Goal: Task Accomplishment & Management: Use online tool/utility

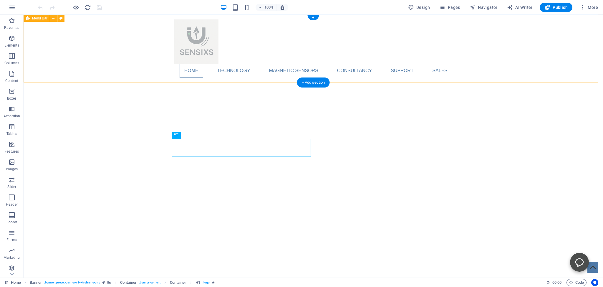
click at [87, 50] on div "Home Technology Compass Comparison Magnetic Sensing Comparison Magnetic sensors…" at bounding box center [314, 49] width 580 height 68
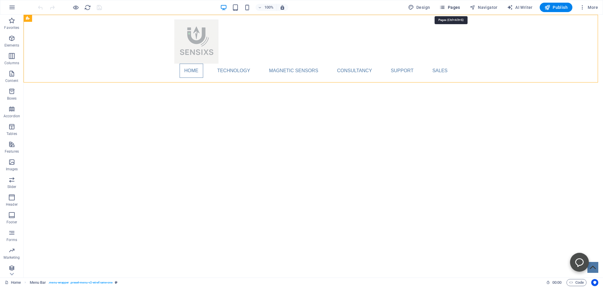
click at [452, 8] on span "Pages" at bounding box center [449, 7] width 21 height 6
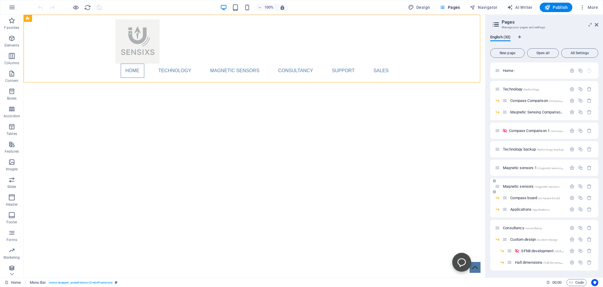
click at [512, 184] on div "Magnetic sensors /magnetic-sensors" at bounding box center [531, 186] width 72 height 7
click at [513, 186] on span "Magnetic sensors /magnetic-sensors" at bounding box center [531, 186] width 57 height 4
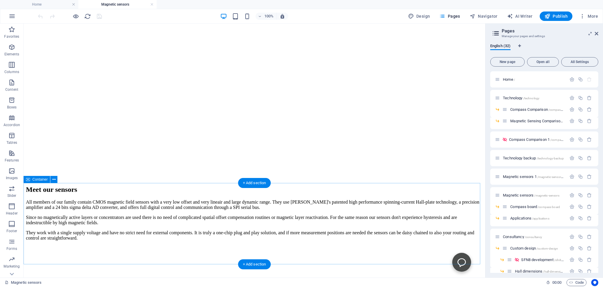
scroll to position [280, 0]
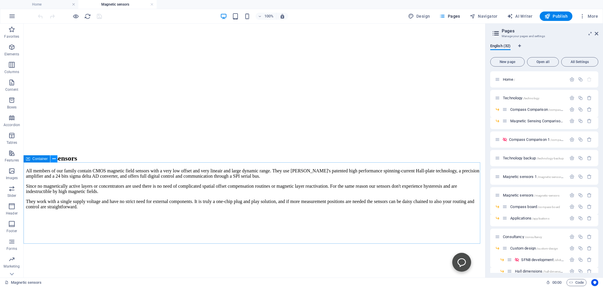
click at [54, 160] on icon at bounding box center [53, 159] width 3 height 6
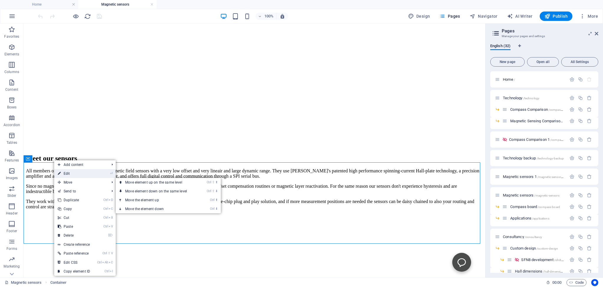
click at [67, 173] on link "⏎ Edit" at bounding box center [73, 173] width 39 height 9
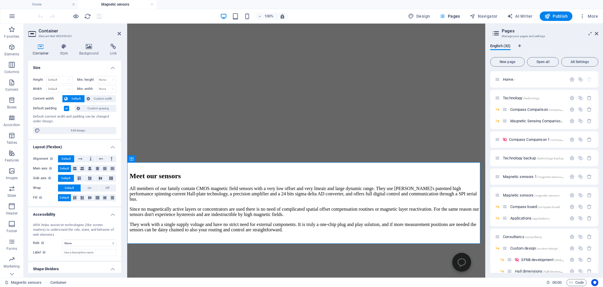
scroll to position [315, 0]
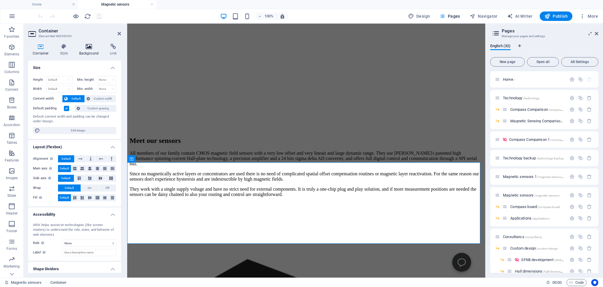
click at [88, 47] on icon at bounding box center [89, 47] width 29 height 6
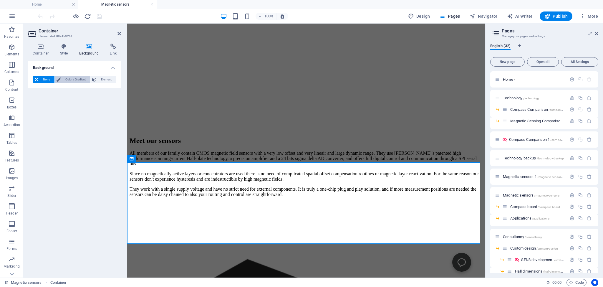
click at [70, 79] on span "Color / Gradient" at bounding box center [75, 79] width 26 height 7
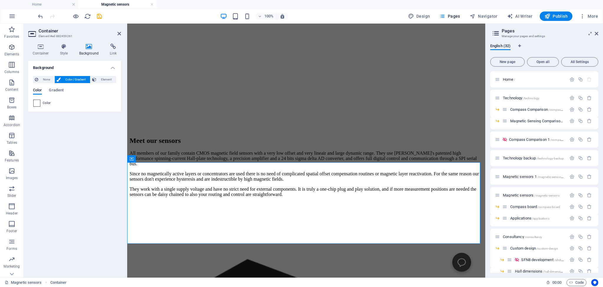
click at [36, 103] on span at bounding box center [37, 103] width 6 height 6
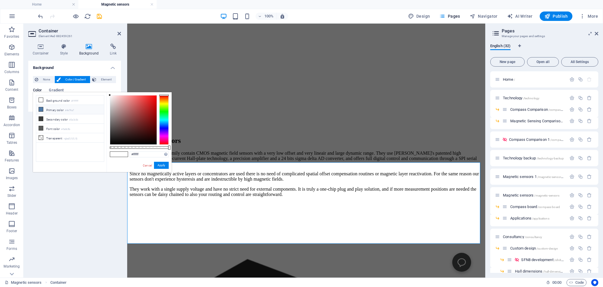
click at [41, 107] on icon at bounding box center [41, 109] width 4 height 4
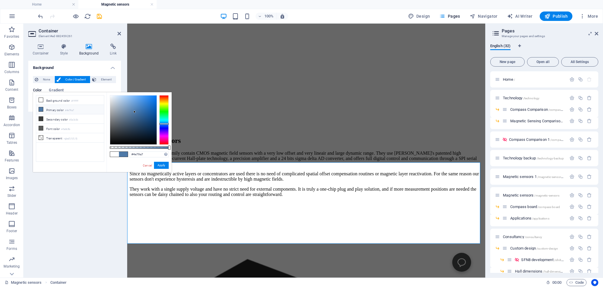
click at [41, 107] on icon at bounding box center [41, 109] width 4 height 4
click at [42, 98] on icon at bounding box center [41, 100] width 4 height 4
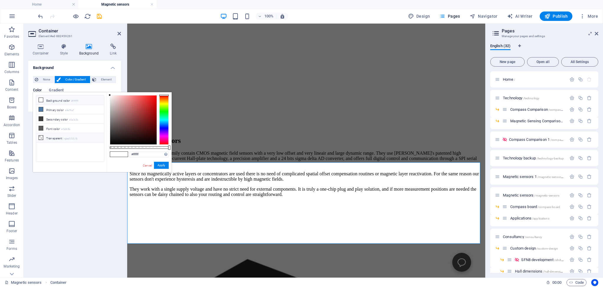
click at [41, 136] on icon at bounding box center [41, 137] width 4 height 4
click at [41, 100] on icon at bounding box center [41, 100] width 4 height 4
click at [40, 127] on icon at bounding box center [41, 128] width 4 height 4
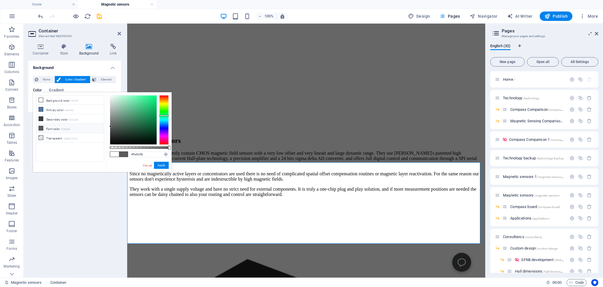
click at [40, 127] on icon at bounding box center [41, 128] width 4 height 4
click at [40, 99] on icon at bounding box center [41, 100] width 4 height 4
type input "#ffffff"
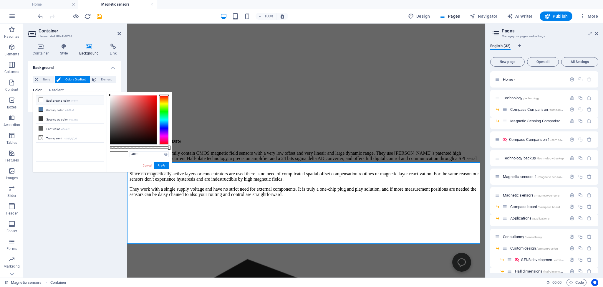
click at [79, 167] on div "less Background color #ffffff Primary color #4e79a7 Secondary color #3a3c3b Fon…" at bounding box center [102, 132] width 139 height 80
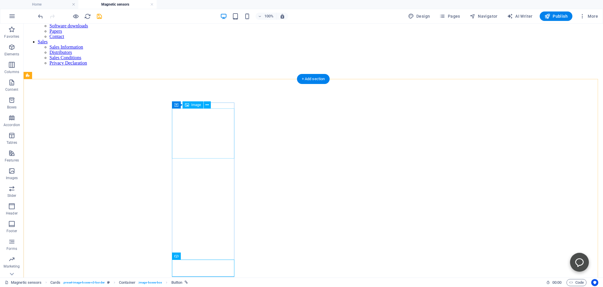
scroll to position [117, 0]
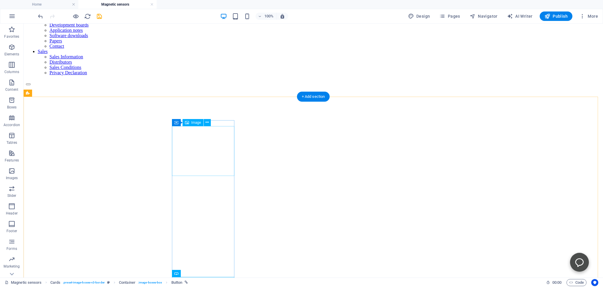
drag, startPoint x: 175, startPoint y: 196, endPoint x: 176, endPoint y: 143, distance: 52.7
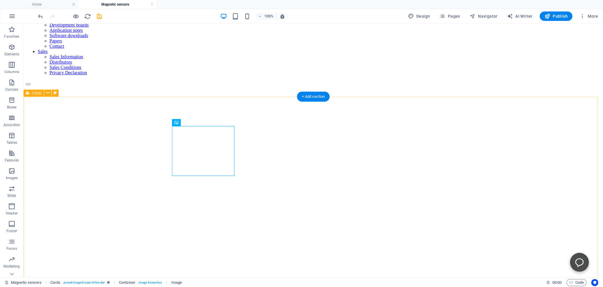
scroll to position [86, 0]
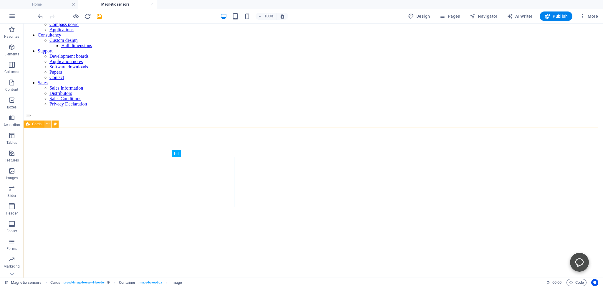
click at [47, 126] on icon at bounding box center [47, 124] width 3 height 6
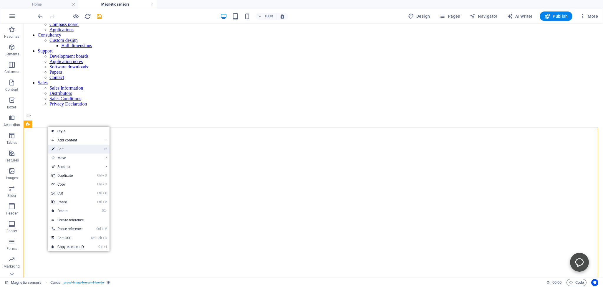
click at [61, 149] on link "⏎ Edit" at bounding box center [67, 149] width 39 height 9
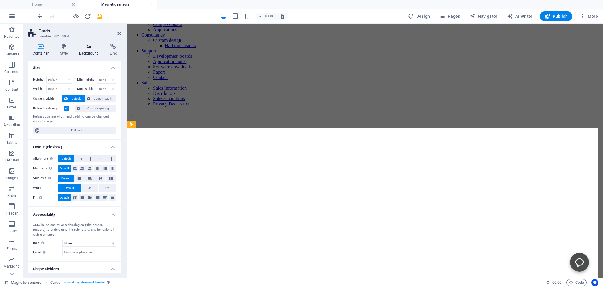
click at [89, 45] on icon at bounding box center [89, 47] width 29 height 6
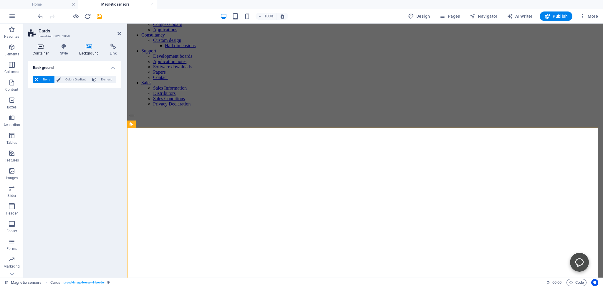
click at [40, 47] on icon at bounding box center [40, 47] width 25 height 6
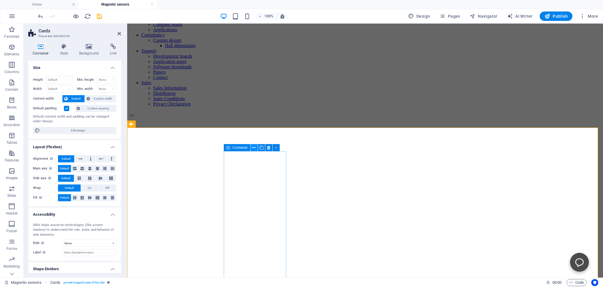
click at [253, 148] on icon at bounding box center [253, 148] width 3 height 6
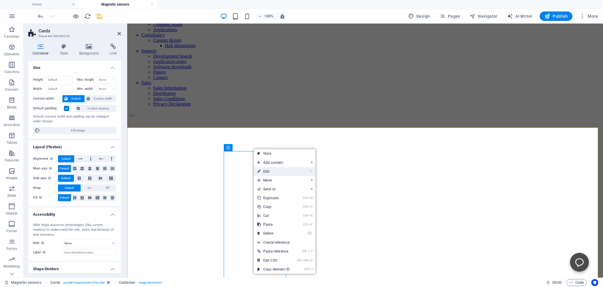
click at [269, 172] on link "⏎ Edit" at bounding box center [273, 171] width 39 height 9
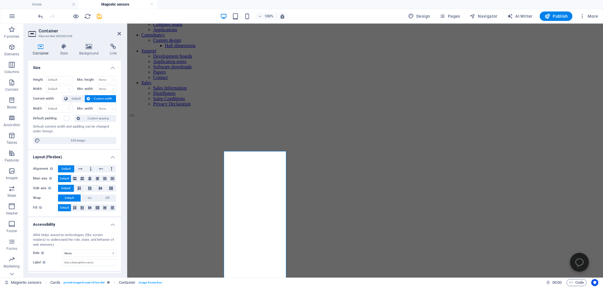
click at [88, 43] on div "Container Style Background Link Size Height Default px rem % vh vw Min. height …" at bounding box center [75, 158] width 102 height 239
click at [88, 48] on icon at bounding box center [89, 47] width 29 height 6
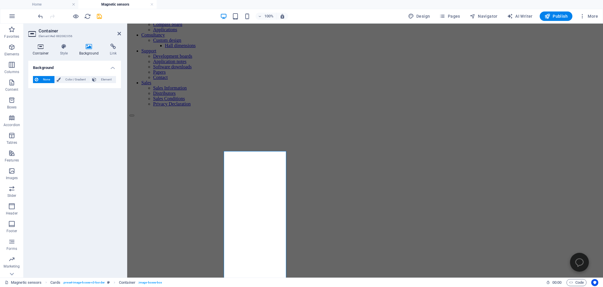
click at [39, 47] on icon at bounding box center [40, 47] width 25 height 6
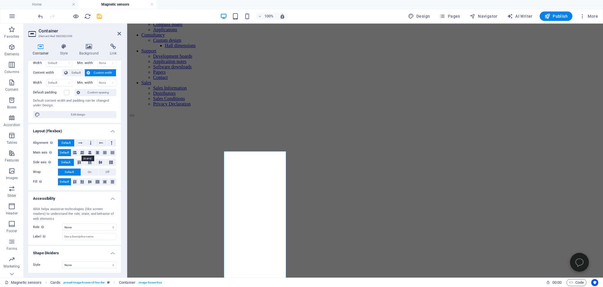
scroll to position [0, 0]
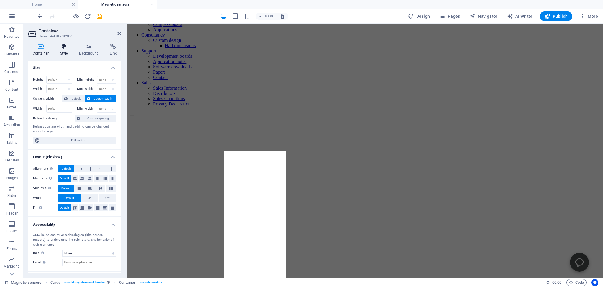
click at [62, 48] on icon at bounding box center [64, 47] width 17 height 6
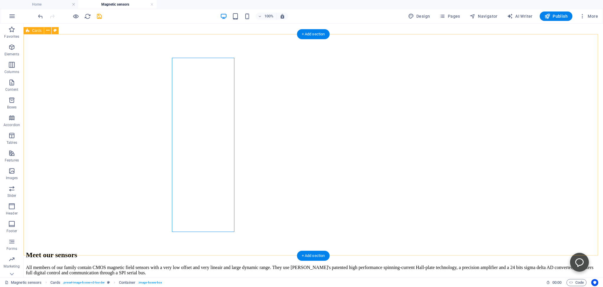
scroll to position [242, 0]
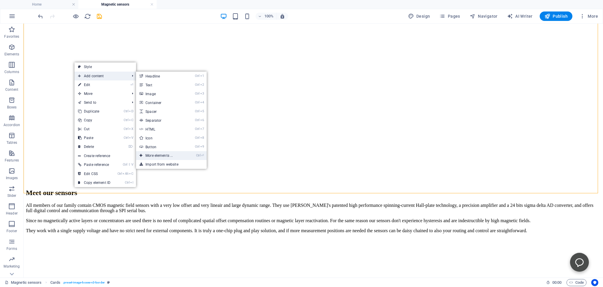
click at [148, 155] on link "Ctrl ⏎ More elements ..." at bounding box center [160, 155] width 49 height 9
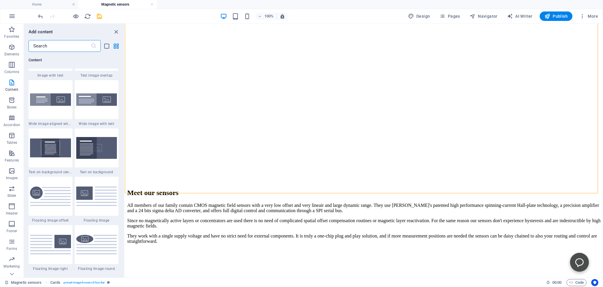
scroll to position [1191, 0]
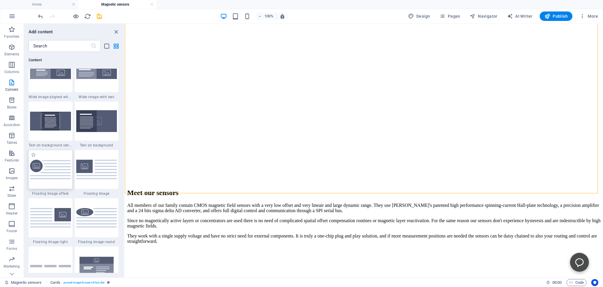
click at [44, 167] on img at bounding box center [50, 170] width 41 height 20
click at [125, 163] on div "H2 Text on background Container Reference Cards Container Reference Text Contai…" at bounding box center [364, 151] width 478 height 254
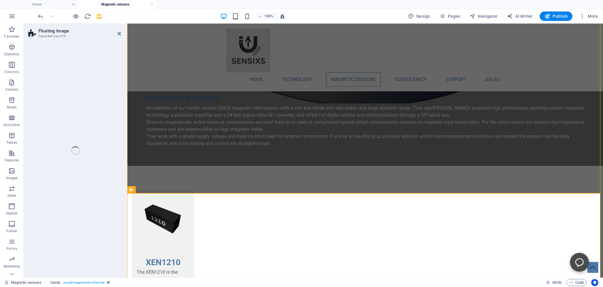
select select "%"
select select "rem"
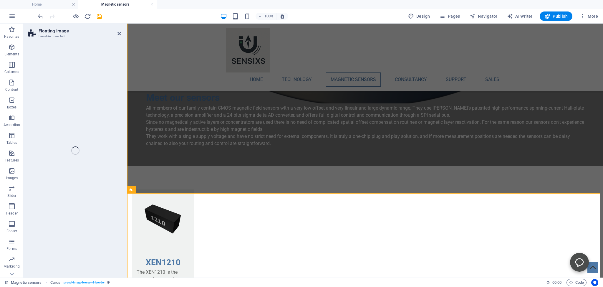
select select "%"
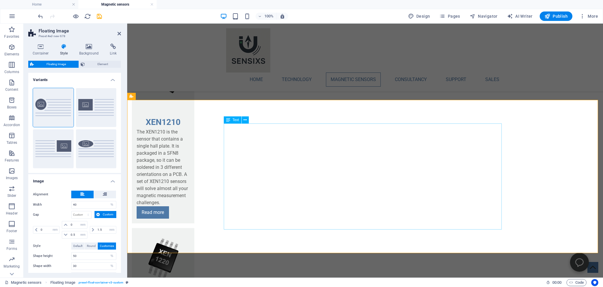
scroll to position [397, 0]
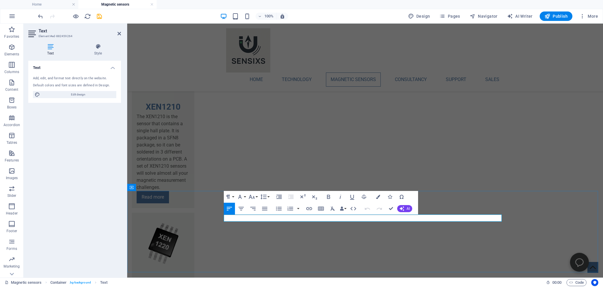
drag, startPoint x: 224, startPoint y: 216, endPoint x: 462, endPoint y: 217, distance: 238.2
copy p "Did you find your match, need more advice about our sensors or even about your …"
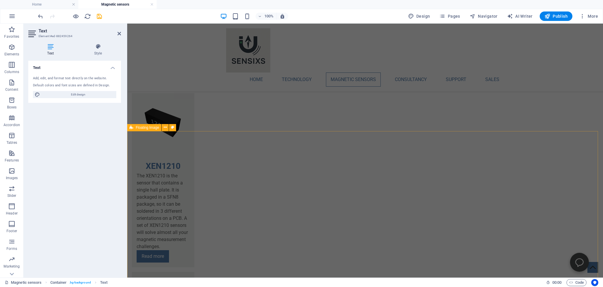
scroll to position [304, 0]
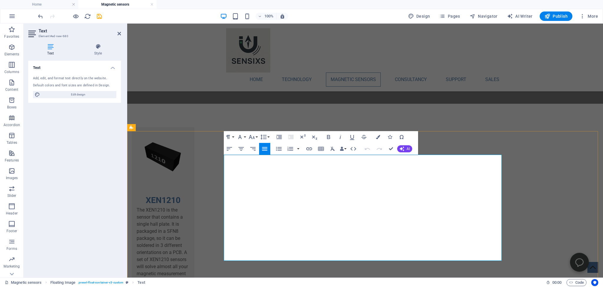
drag, startPoint x: 305, startPoint y: 158, endPoint x: 363, endPoint y: 259, distance: 116.7
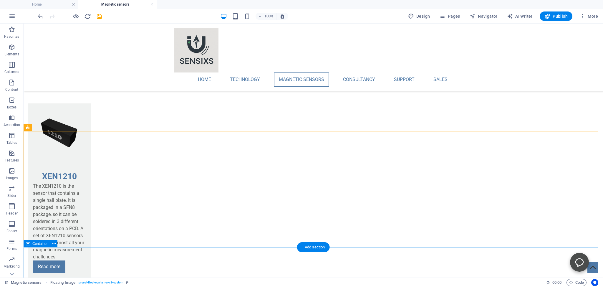
scroll to position [335, 0]
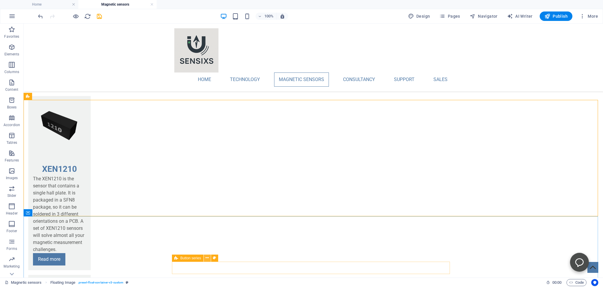
click at [207, 257] on icon at bounding box center [207, 258] width 3 height 6
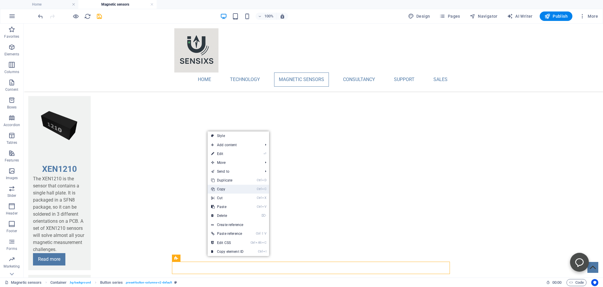
click at [222, 188] on link "Ctrl C Copy" at bounding box center [227, 189] width 39 height 9
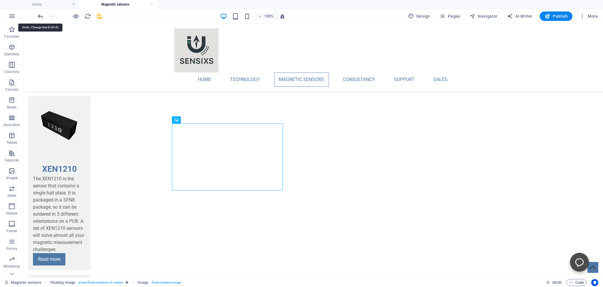
click at [39, 15] on icon "undo" at bounding box center [40, 16] width 7 height 7
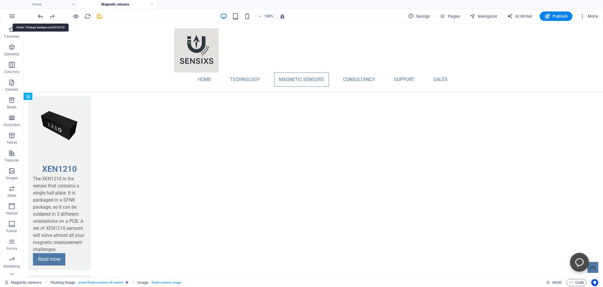
click at [39, 14] on icon "undo" at bounding box center [40, 16] width 7 height 7
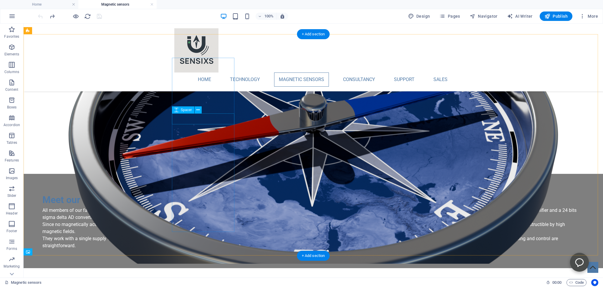
scroll to position [118, 0]
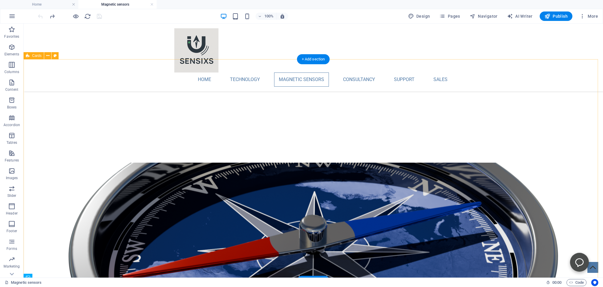
scroll to position [6, 0]
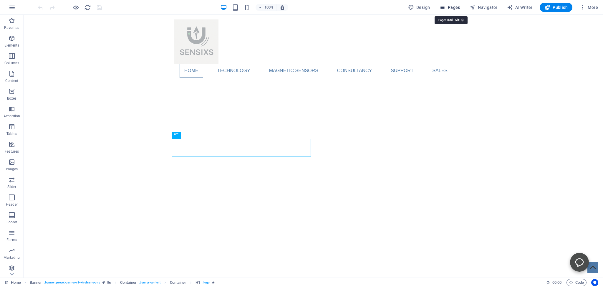
click at [453, 6] on span "Pages" at bounding box center [449, 7] width 21 height 6
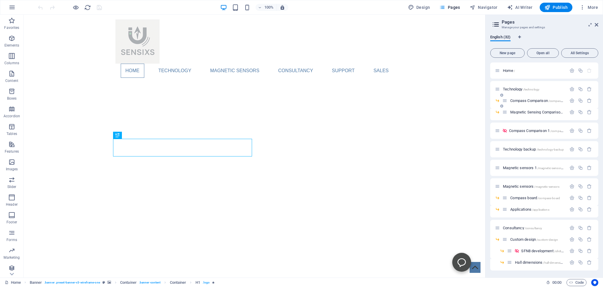
click at [523, 100] on span "Compass Comparison /compass-comparison" at bounding box center [544, 100] width 69 height 4
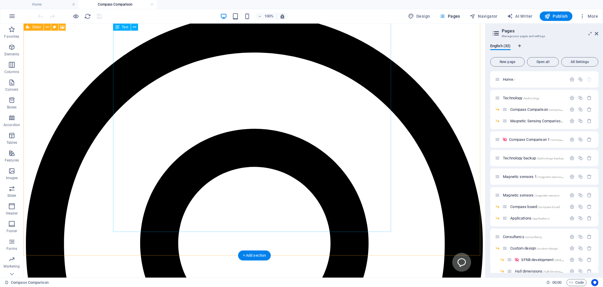
scroll to position [560, 0]
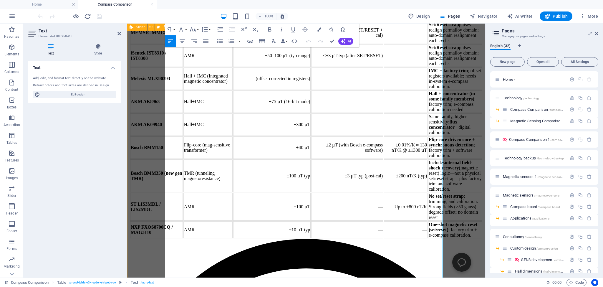
scroll to position [545, 0]
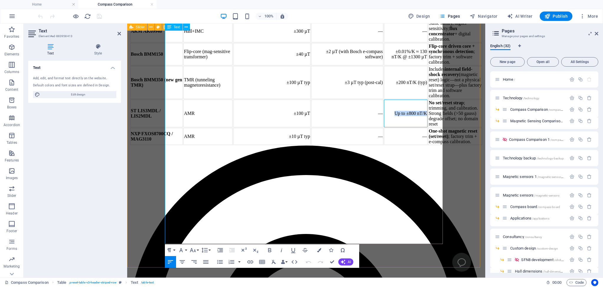
drag, startPoint x: 375, startPoint y: 162, endPoint x: 398, endPoint y: 169, distance: 23.6
click at [398, 127] on td "Up to ±800 nT/K" at bounding box center [406, 114] width 44 height 28
click at [390, 145] on td "—" at bounding box center [406, 136] width 44 height 17
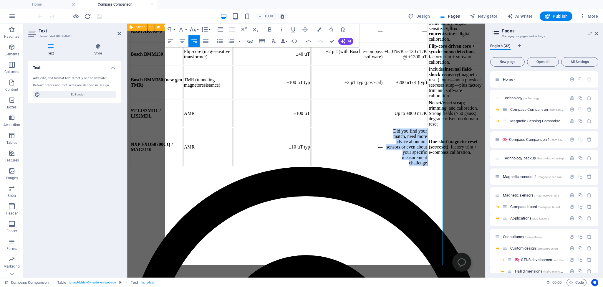
drag, startPoint x: 374, startPoint y: 201, endPoint x: 399, endPoint y: 259, distance: 63.7
click at [399, 166] on td "Did you find your match, need more advice about our sensors or even about your …" at bounding box center [406, 147] width 44 height 38
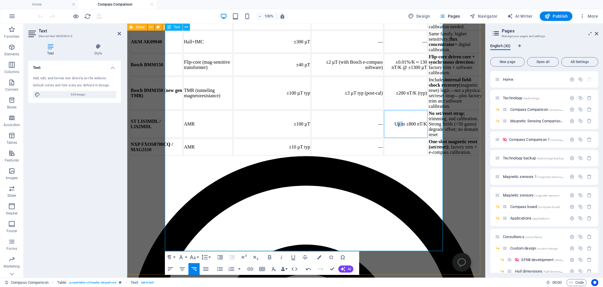
drag, startPoint x: 377, startPoint y: 169, endPoint x: 383, endPoint y: 169, distance: 6.2
click at [384, 138] on td "Up to ±800 nT/K" at bounding box center [406, 124] width 44 height 28
drag, startPoint x: 377, startPoint y: 168, endPoint x: 398, endPoint y: 176, distance: 22.2
click at [398, 138] on td "Up to ±800 nT/K" at bounding box center [406, 124] width 44 height 28
copy td "Up to ±800 nT/K"
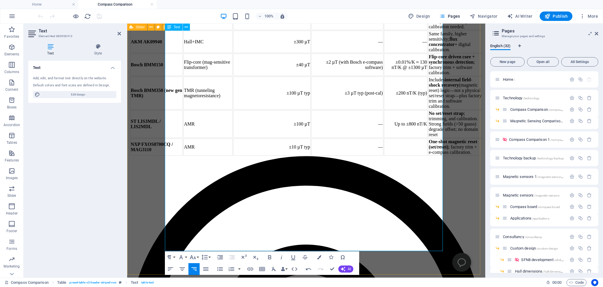
click at [384, 155] on td at bounding box center [406, 146] width 44 height 17
drag, startPoint x: 376, startPoint y: 169, endPoint x: 398, endPoint y: 175, distance: 22.2
click at [398, 138] on td "Up to ±800 nT/K" at bounding box center [406, 124] width 44 height 28
copy td "Up to ±800 nT/K"
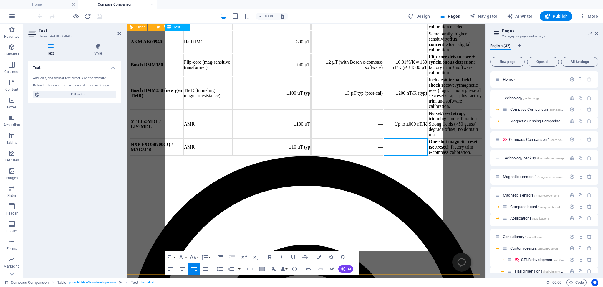
click at [390, 155] on td at bounding box center [406, 146] width 44 height 17
click at [384, 155] on td at bounding box center [406, 146] width 44 height 17
click at [336, 155] on td "—" at bounding box center [347, 146] width 72 height 17
click at [386, 155] on td at bounding box center [406, 146] width 44 height 17
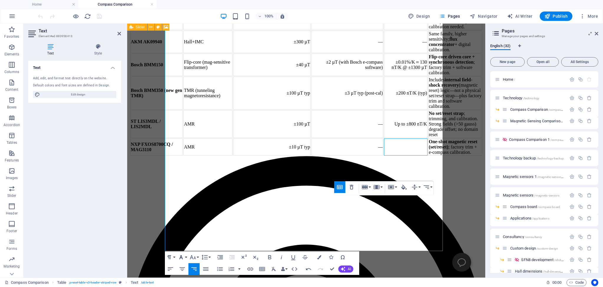
click at [181, 256] on icon "button" at bounding box center [181, 257] width 4 height 4
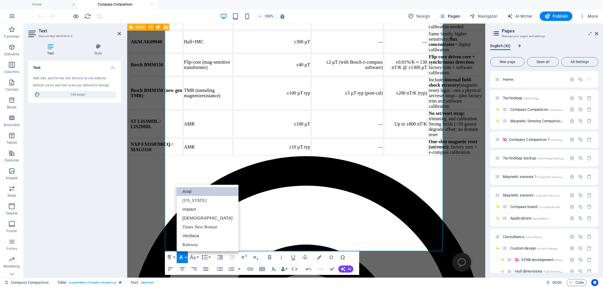
scroll to position [0, 0]
click at [394, 155] on td at bounding box center [406, 146] width 44 height 17
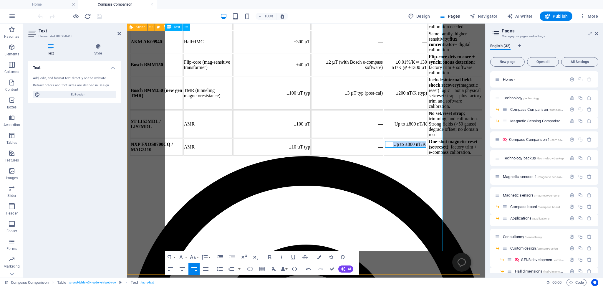
drag, startPoint x: 373, startPoint y: 219, endPoint x: 397, endPoint y: 227, distance: 25.7
click at [397, 148] on td "Up to ±800 nT/K" at bounding box center [405, 144] width 41 height 6
click at [386, 155] on td "Up to ±800 nT/K" at bounding box center [406, 146] width 44 height 17
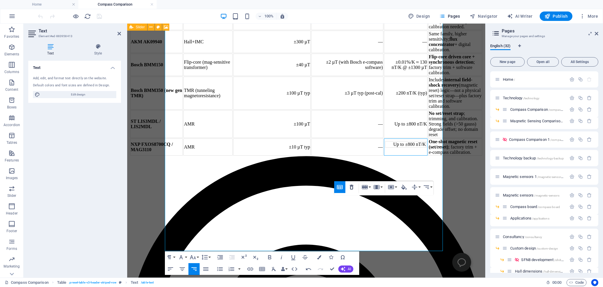
click at [352, 190] on icon "button" at bounding box center [351, 186] width 7 height 7
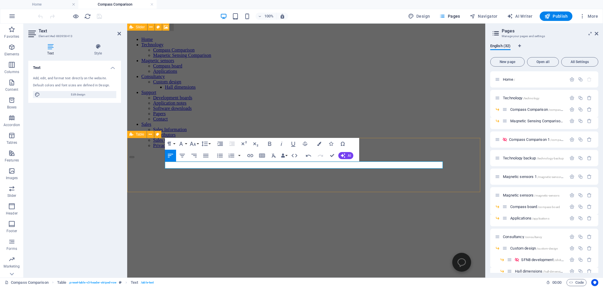
scroll to position [31, 0]
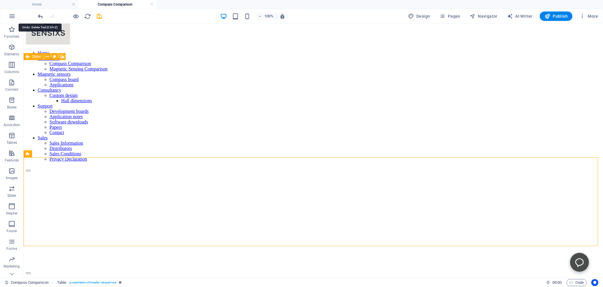
click at [39, 14] on icon "undo" at bounding box center [40, 16] width 7 height 7
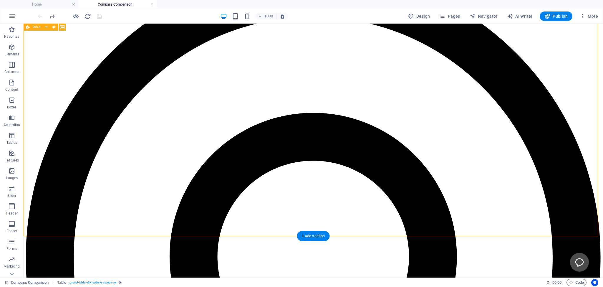
scroll to position [591, 0]
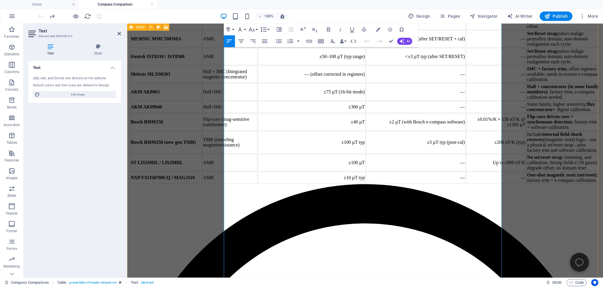
scroll to position [559, 0]
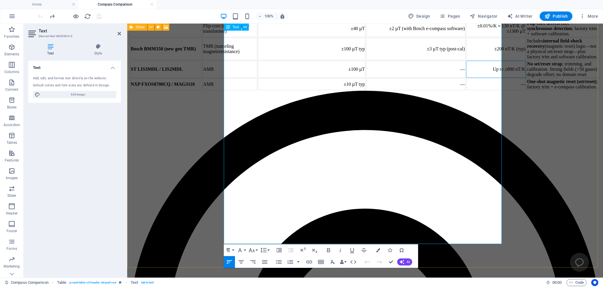
click at [466, 78] on td "Up to ±800 nT/K" at bounding box center [496, 69] width 60 height 17
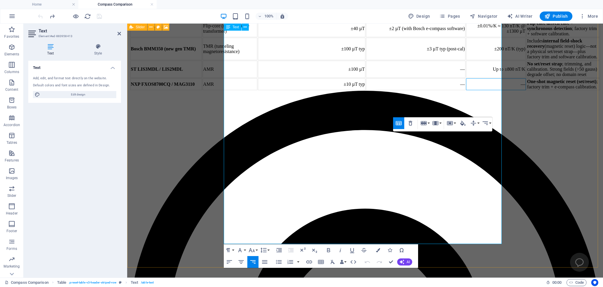
click at [466, 90] on td "—" at bounding box center [496, 84] width 60 height 12
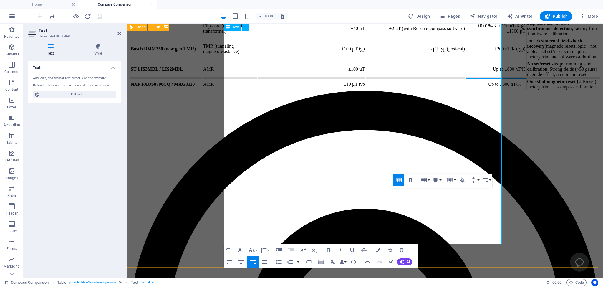
click at [466, 90] on td "Up to ±800 nT/K—" at bounding box center [496, 84] width 60 height 12
click at [466, 90] on td "Up to ±800 nT/K" at bounding box center [496, 84] width 60 height 12
click at [466, 90] on td "±800 nT/K" at bounding box center [496, 84] width 60 height 12
click at [466, 90] on td "±800 nT/K (typ)" at bounding box center [496, 84] width 60 height 12
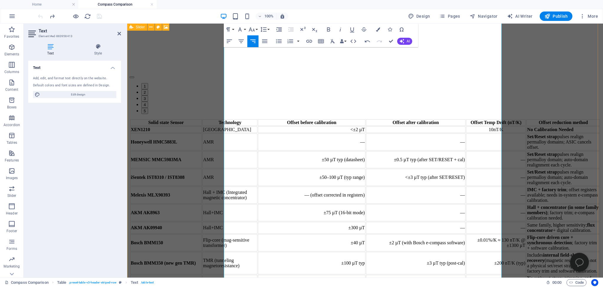
scroll to position [342, 0]
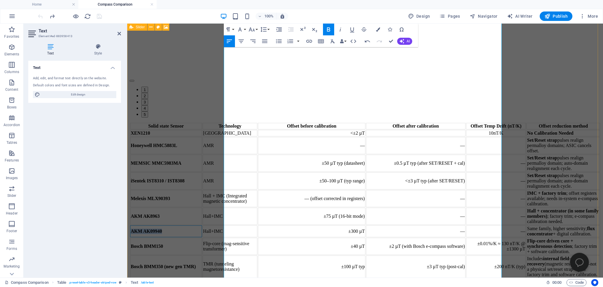
drag, startPoint x: 226, startPoint y: 206, endPoint x: 263, endPoint y: 206, distance: 37.1
click at [202, 225] on td "AKM AK09940" at bounding box center [166, 231] width 72 height 12
copy strong "AKM AK09940"
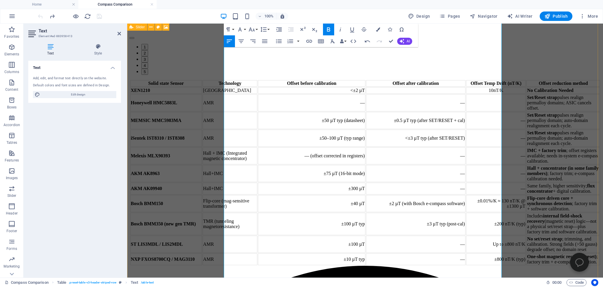
scroll to position [373, 0]
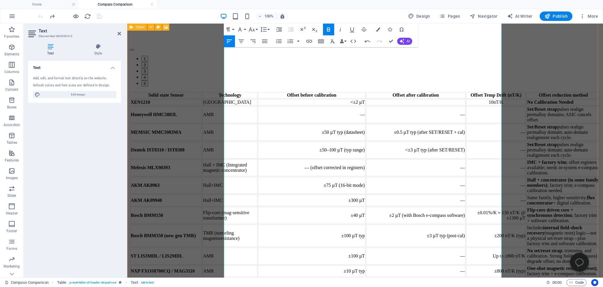
click at [257, 194] on td "Hall+IMC" at bounding box center [230, 200] width 55 height 12
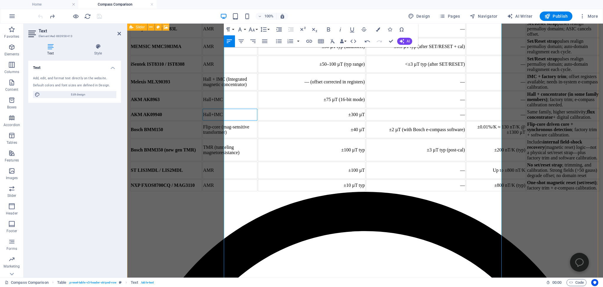
scroll to position [466, 0]
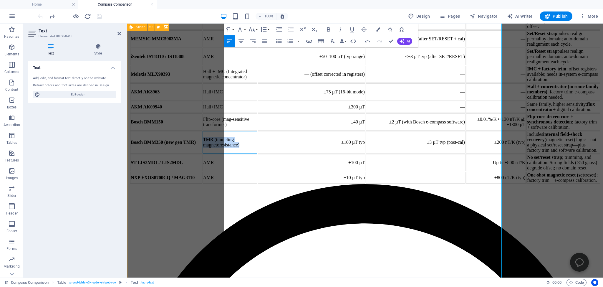
drag, startPoint x: 269, startPoint y: 188, endPoint x: 310, endPoint y: 194, distance: 41.1
click at [257, 153] on td "TMR (tunneling magnetoresistance)" at bounding box center [230, 142] width 55 height 22
copy td "TMR (tunneling magnetoresistance)"
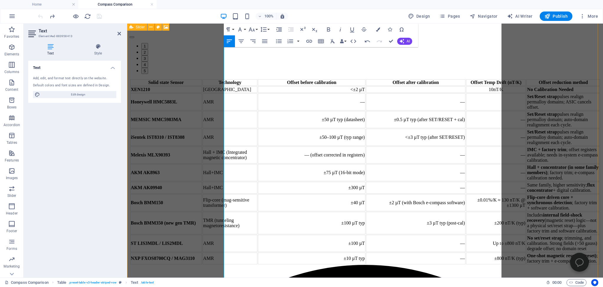
scroll to position [373, 0]
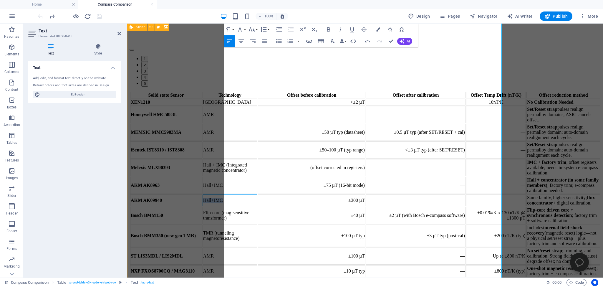
drag, startPoint x: 268, startPoint y: 175, endPoint x: 287, endPoint y: 173, distance: 19.3
click at [257, 194] on td "Hall+IMC" at bounding box center [230, 200] width 55 height 12
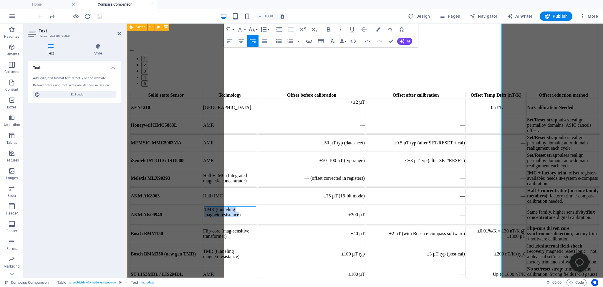
drag, startPoint x: 281, startPoint y: 174, endPoint x: 311, endPoint y: 183, distance: 31.4
click at [256, 206] on td "TMR (tunneling magnetoresistance)" at bounding box center [230, 212] width 52 height 12
drag, startPoint x: 313, startPoint y: 182, endPoint x: 280, endPoint y: 173, distance: 34.2
click at [256, 206] on td "TMR (tunneling magnetoresistance)" at bounding box center [230, 212] width 52 height 12
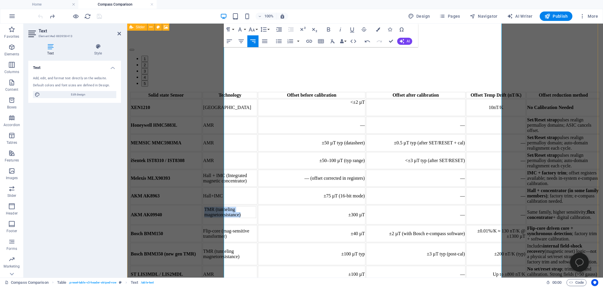
copy td "TMR (tunneling magnetoresistance)"
click at [257, 205] on td "TMR (tunneling magnetoresistance)" at bounding box center [230, 214] width 55 height 19
click at [256, 206] on td "TMR (tunneling magnetoresistance)" at bounding box center [230, 212] width 52 height 12
drag, startPoint x: 273, startPoint y: 170, endPoint x: 313, endPoint y: 183, distance: 42.8
click at [256, 206] on td "TMR (tunneling magnetoresistance)" at bounding box center [230, 212] width 52 height 12
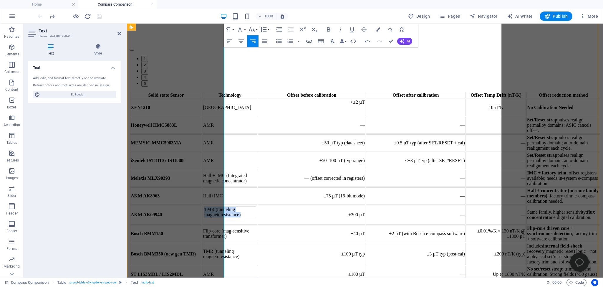
click at [256, 206] on td "TMR (tunneling magnetoresistance)" at bounding box center [230, 212] width 52 height 12
click at [260, 153] on icon "button" at bounding box center [259, 153] width 7 height 7
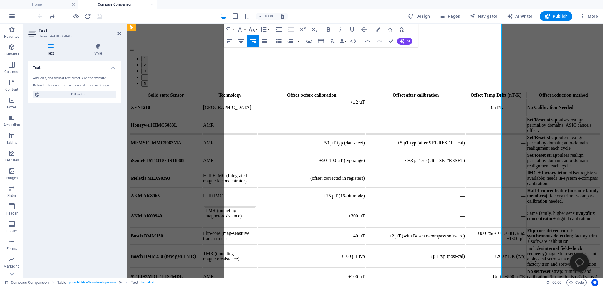
click at [255, 207] on td "TMR (tunneling magnetoresistance)" at bounding box center [230, 213] width 50 height 12
click at [261, 156] on icon "button" at bounding box center [261, 157] width 4 height 5
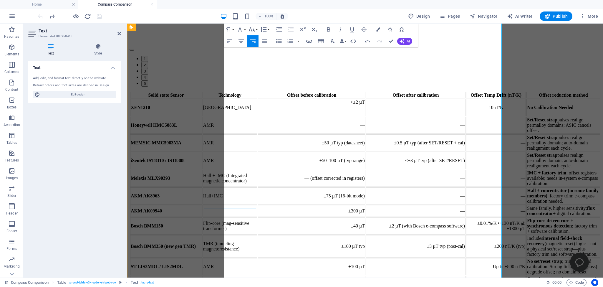
click at [256, 208] on td at bounding box center [230, 208] width 52 height 1
click at [257, 161] on icon "button" at bounding box center [256, 160] width 7 height 7
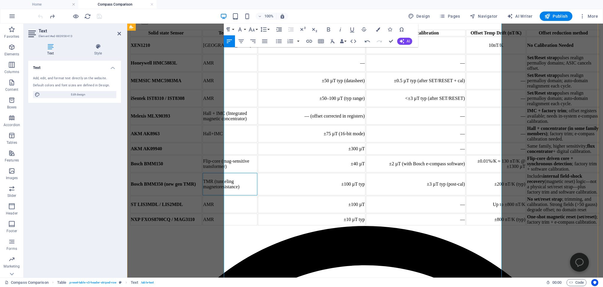
click at [257, 195] on td "TMR (tunneling magnetoresistance)" at bounding box center [230, 184] width 55 height 22
click at [257, 143] on td at bounding box center [230, 149] width 55 height 12
click at [257, 143] on td "TMR (tunneling magnetoresistance)" at bounding box center [230, 149] width 55 height 12
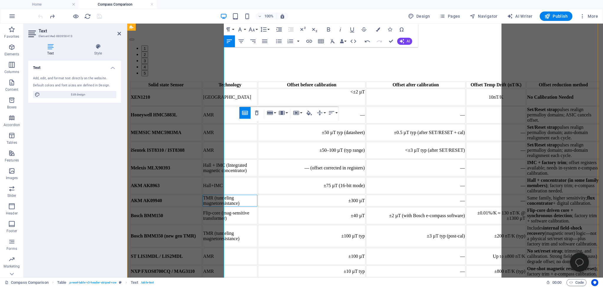
scroll to position [373, 0]
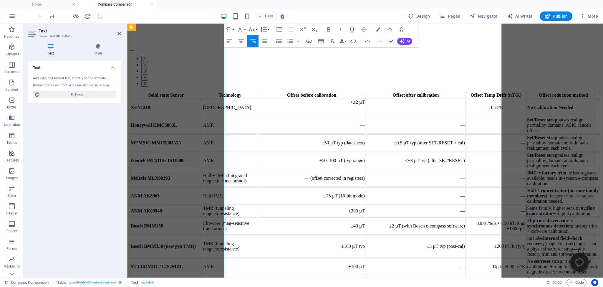
click at [527, 205] on td "Same family, higher sensitivity; flux concentrator + digital calibration." at bounding box center [564, 211] width 74 height 12
drag, startPoint x: 474, startPoint y: 168, endPoint x: 499, endPoint y: 182, distance: 29.4
click at [527, 205] on td "Same family, higher sensitivity; flux concentrator + digital calibration." at bounding box center [564, 211] width 74 height 12
click at [527, 205] on td "TMR + digital calibration." at bounding box center [564, 211] width 74 height 12
drag, startPoint x: 468, startPoint y: 168, endPoint x: 500, endPoint y: 168, distance: 32.4
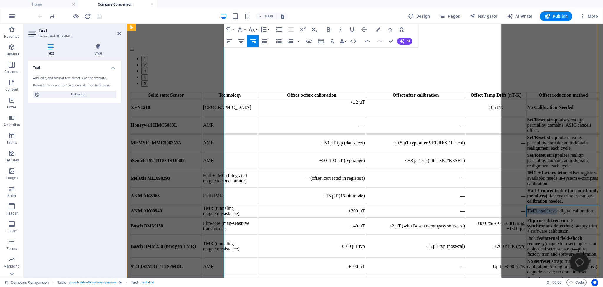
click at [527, 205] on td "TMR + self test + digital calibration." at bounding box center [564, 211] width 74 height 12
click at [327, 29] on icon "button" at bounding box center [328, 29] width 3 height 4
click at [532, 177] on div "Solid state Sensor Technology Offset before calibration Offset after calibratio…" at bounding box center [365, 189] width 471 height 197
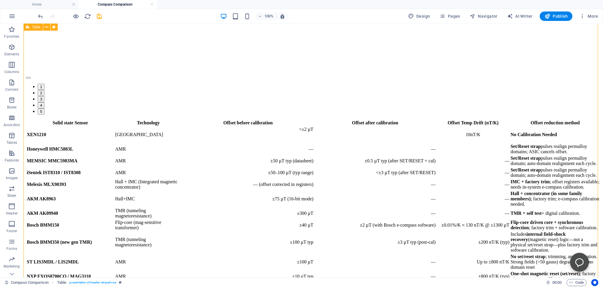
scroll to position [342, 0]
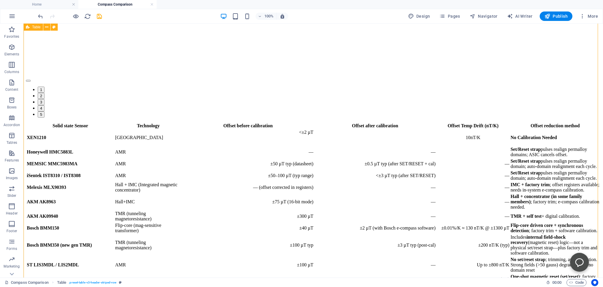
click at [124, 156] on div "Solid state Sensor Technology Offset before calibration Offset after calibratio…" at bounding box center [313, 203] width 575 height 163
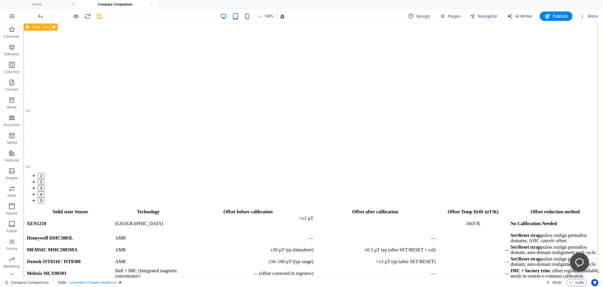
scroll to position [217, 0]
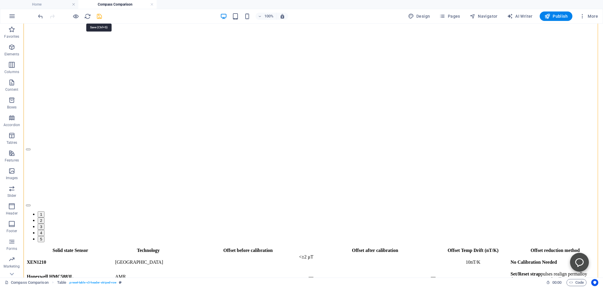
click at [101, 15] on icon "save" at bounding box center [99, 16] width 7 height 7
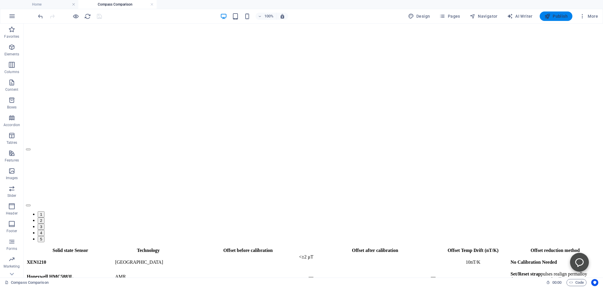
click at [558, 16] on span "Publish" at bounding box center [556, 16] width 23 height 6
